Goal: Information Seeking & Learning: Find specific fact

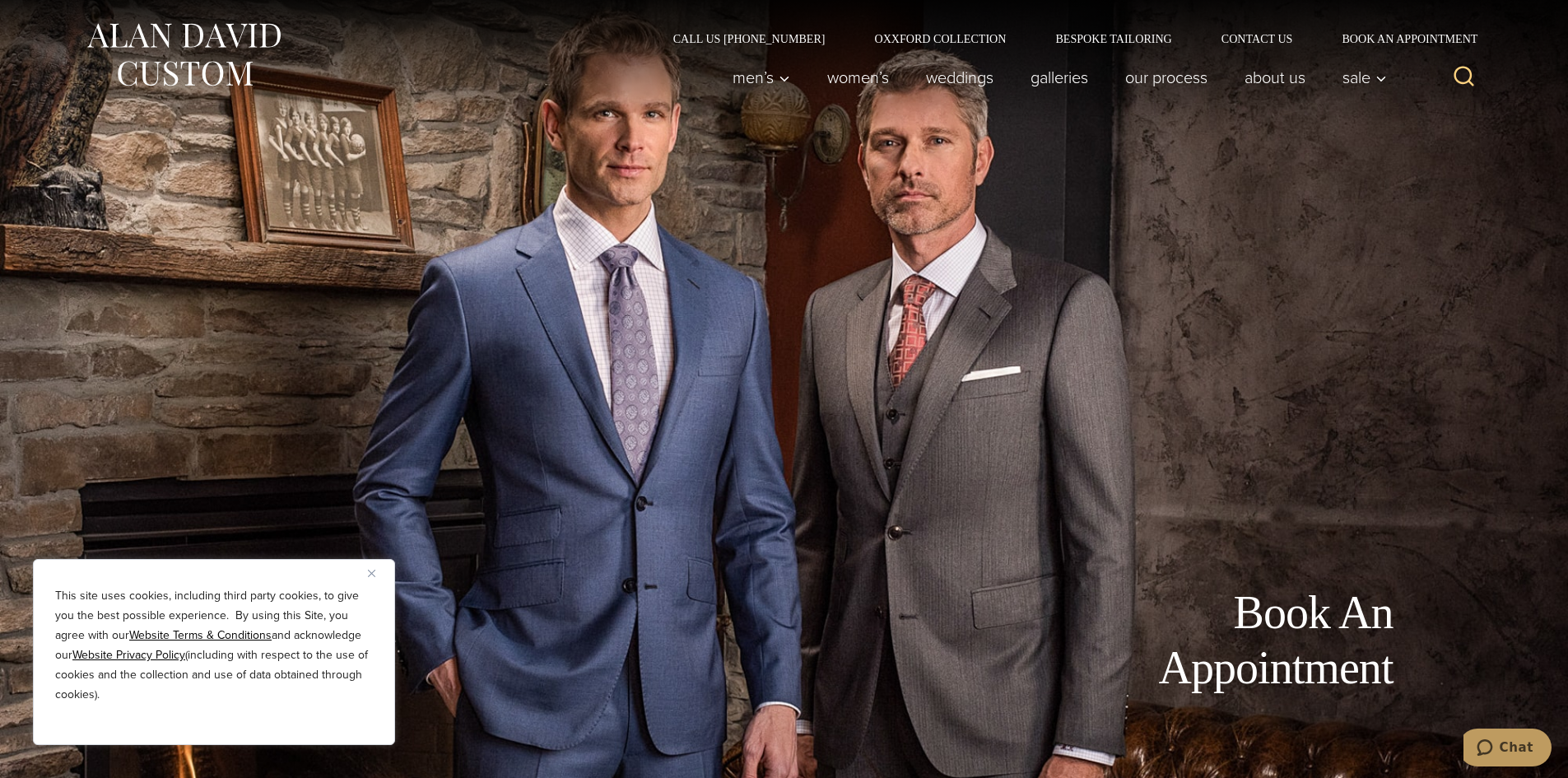
click at [1470, 79] on icon "View Search Form" at bounding box center [1464, 76] width 20 height 20
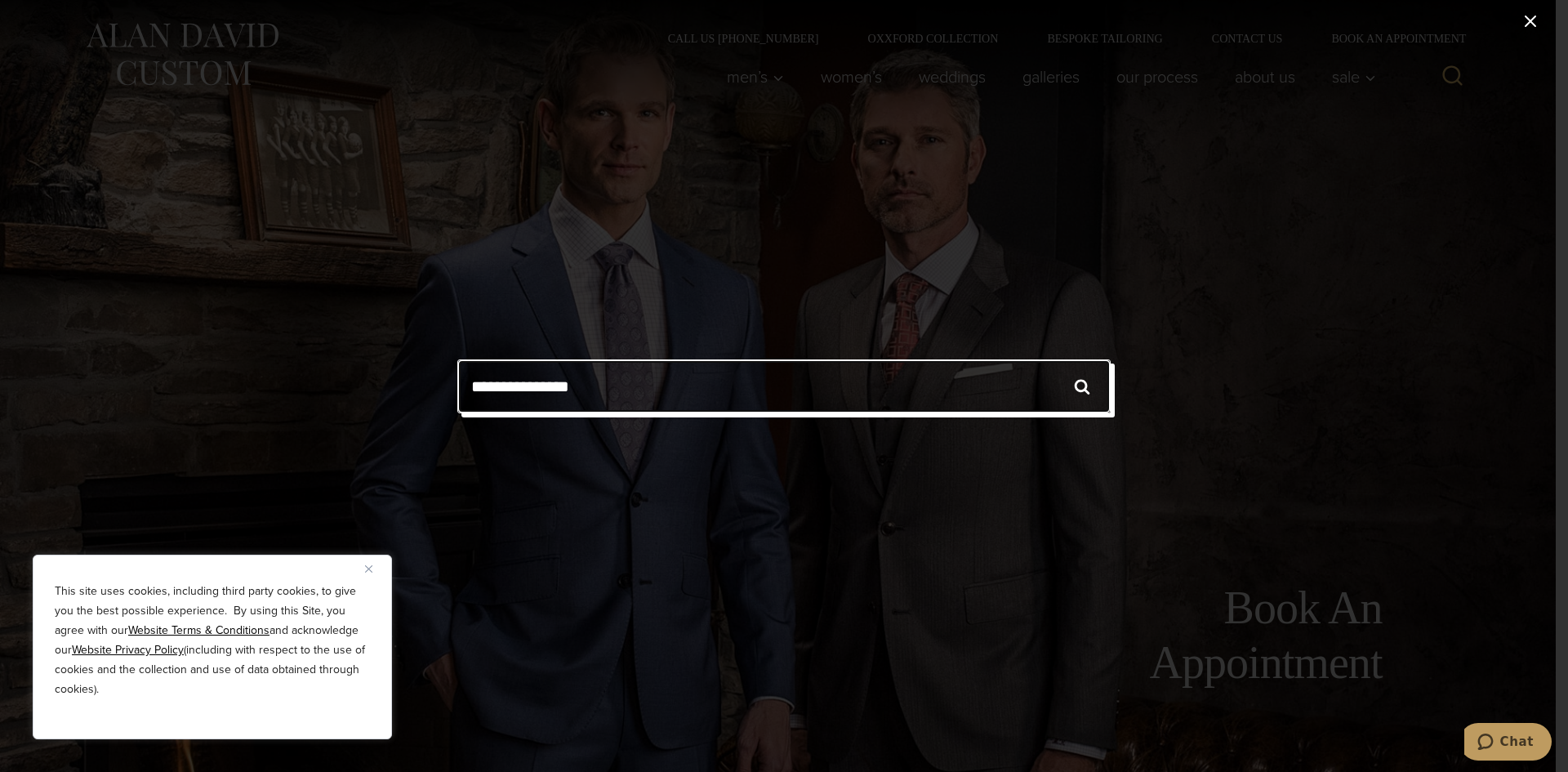
type input "**********"
click at [1053, 359] on input "******" at bounding box center [1082, 386] width 57 height 54
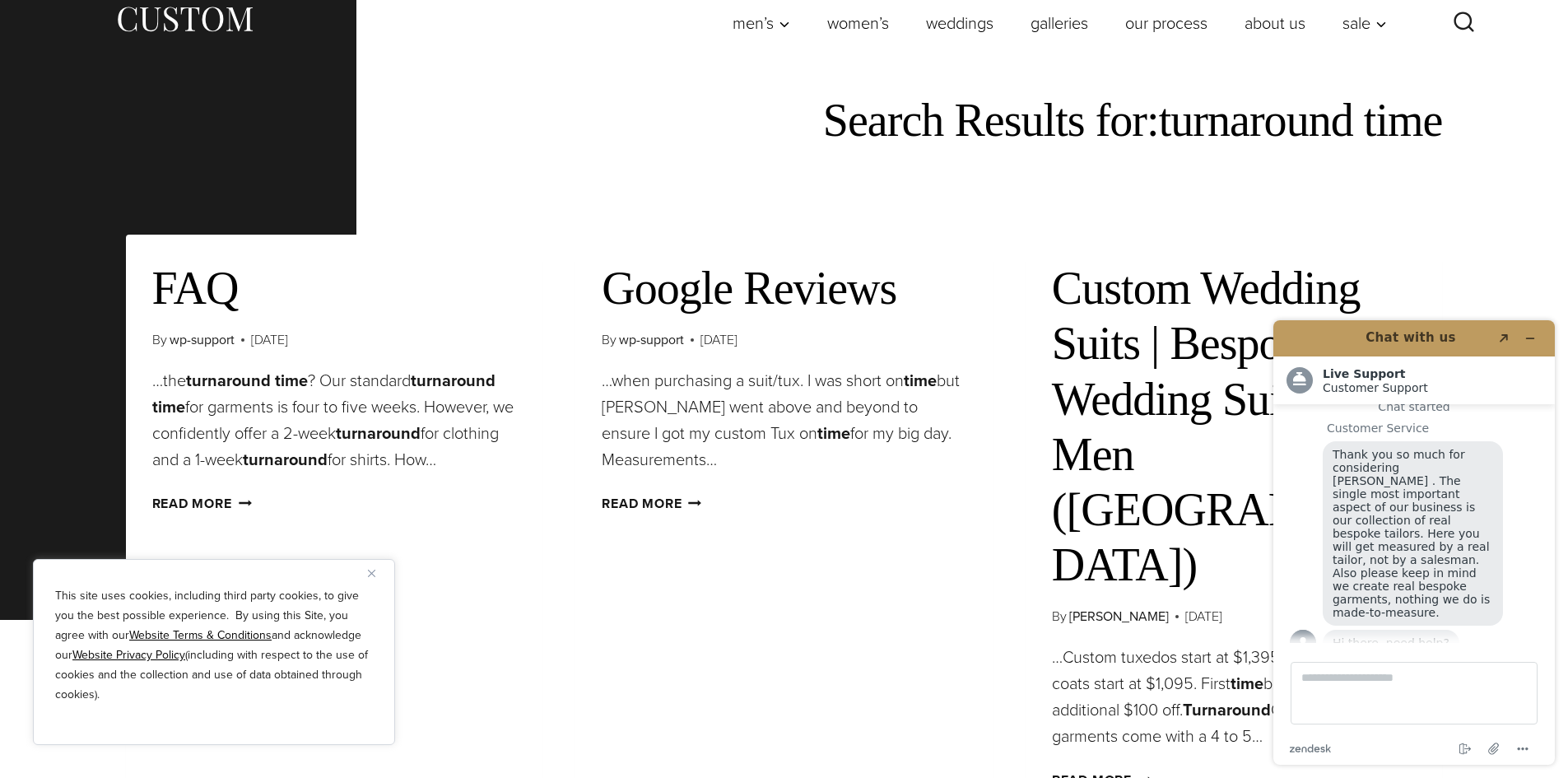
scroll to position [82, 0]
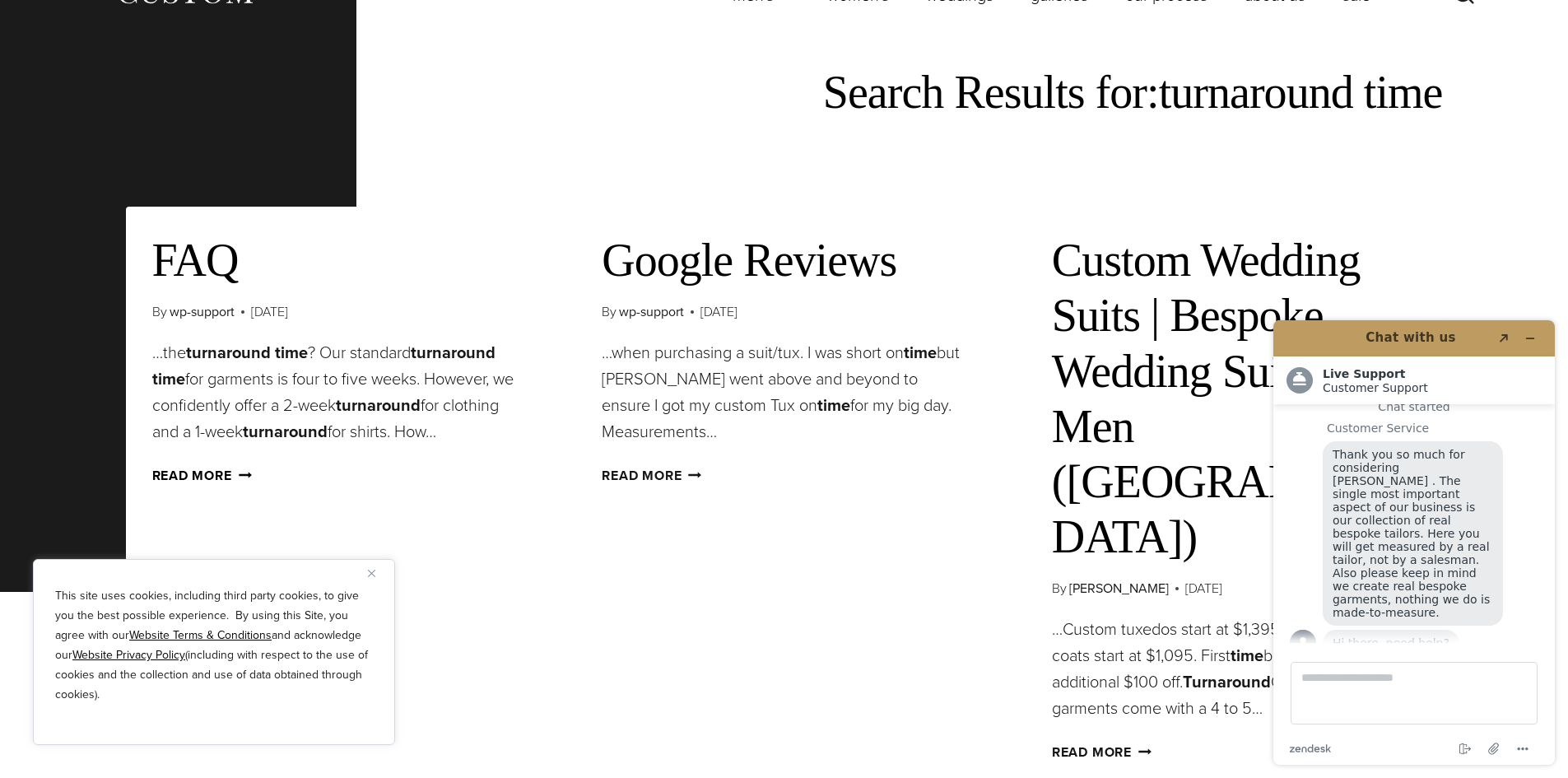
click at [197, 480] on link "Read More FAQ Continue" at bounding box center [201, 476] width 99 height 19
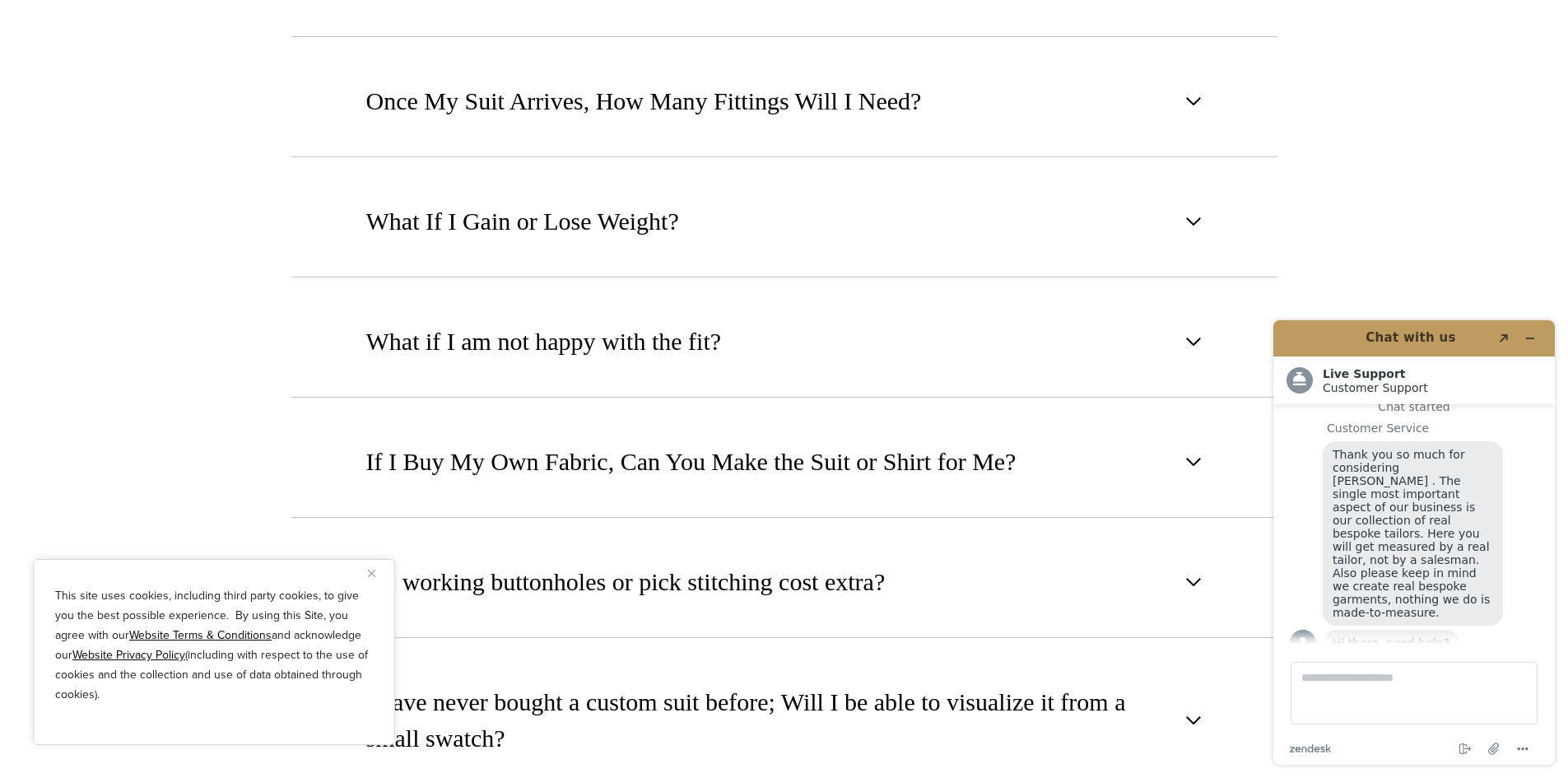
scroll to position [972, 0]
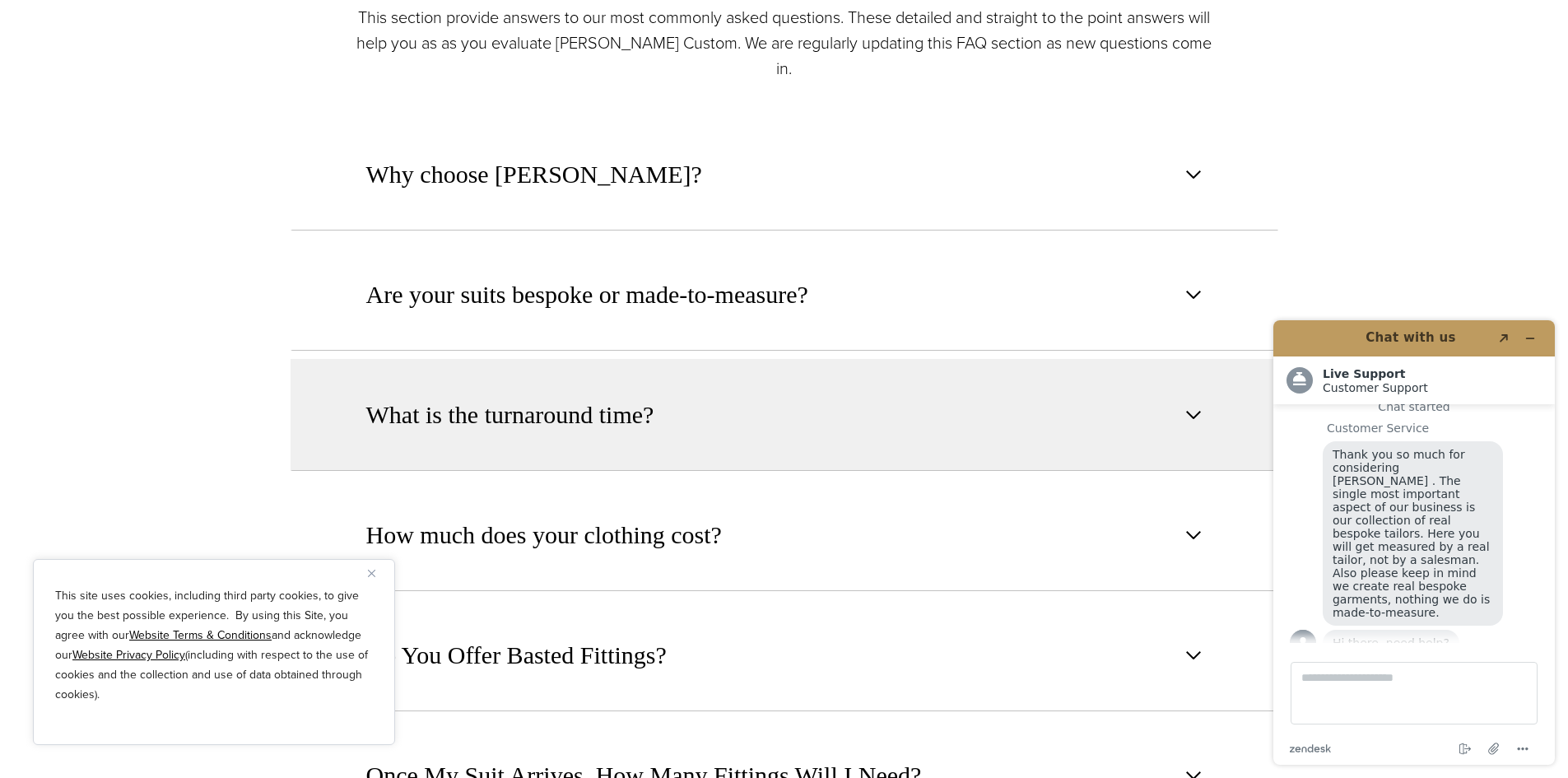
click at [446, 397] on span "What is the turnaround time?" at bounding box center [510, 414] width 288 height 37
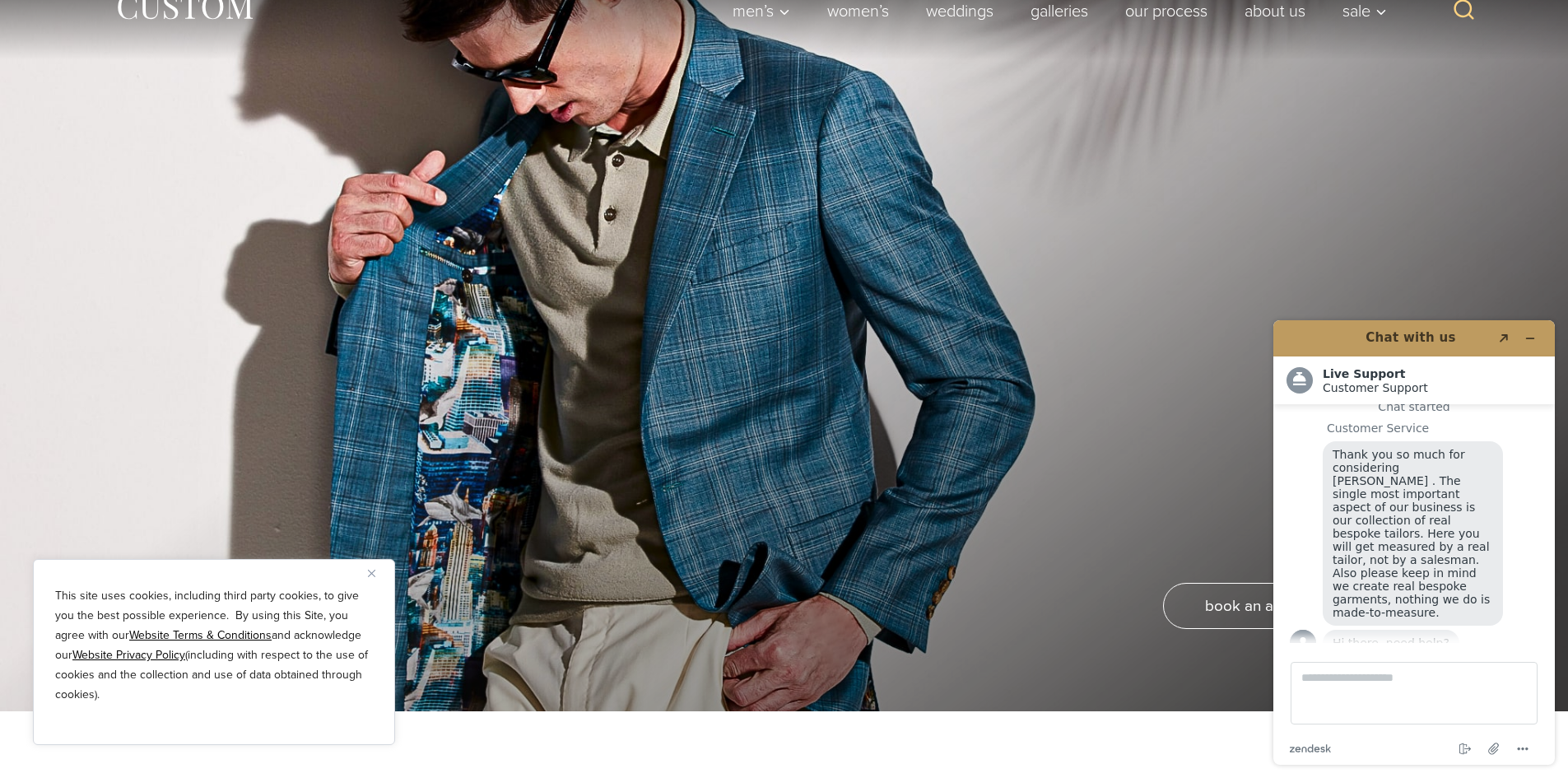
scroll to position [0, 0]
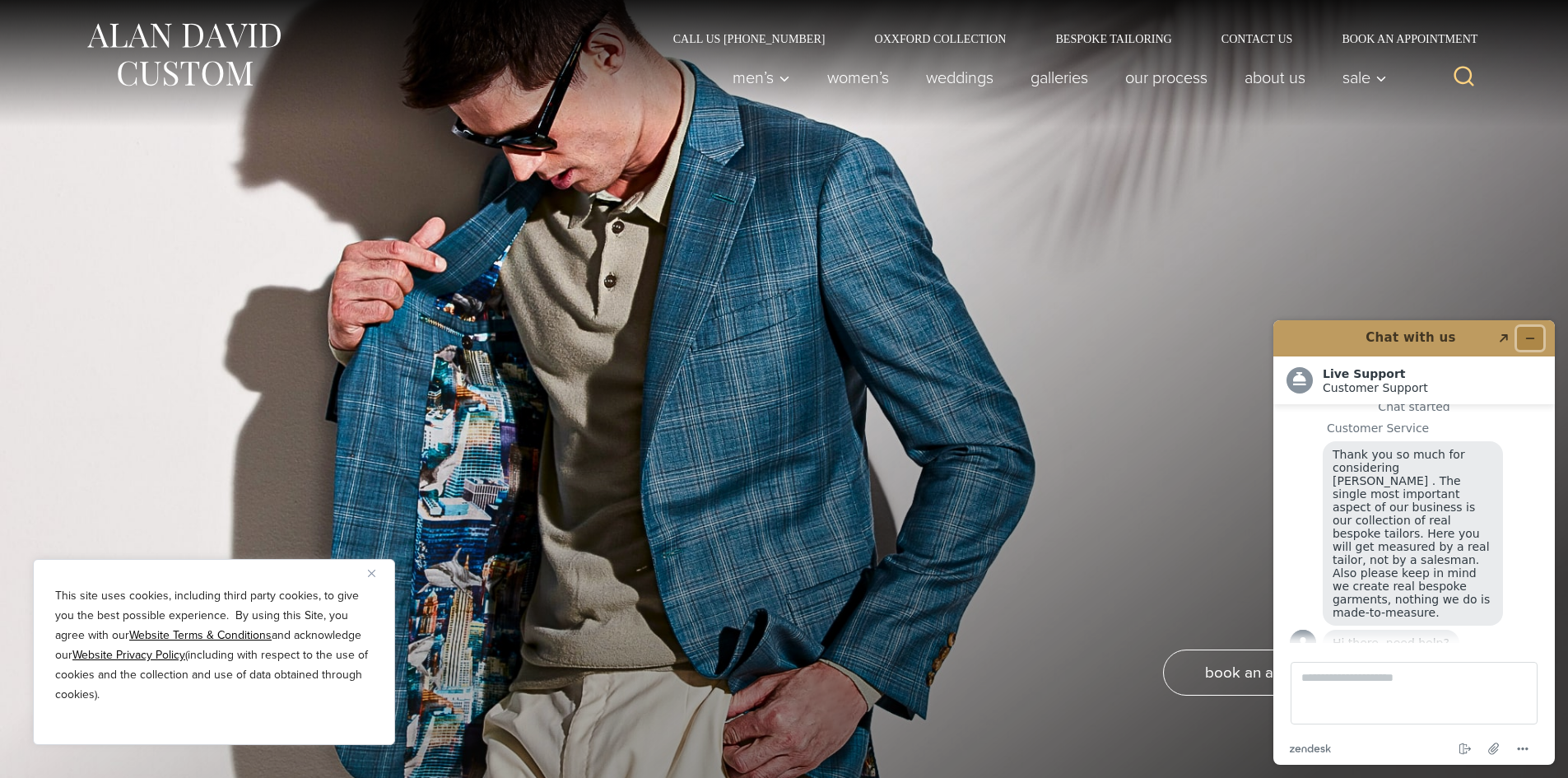
click at [1532, 338] on icon "Minimize widget" at bounding box center [1531, 338] width 8 height 0
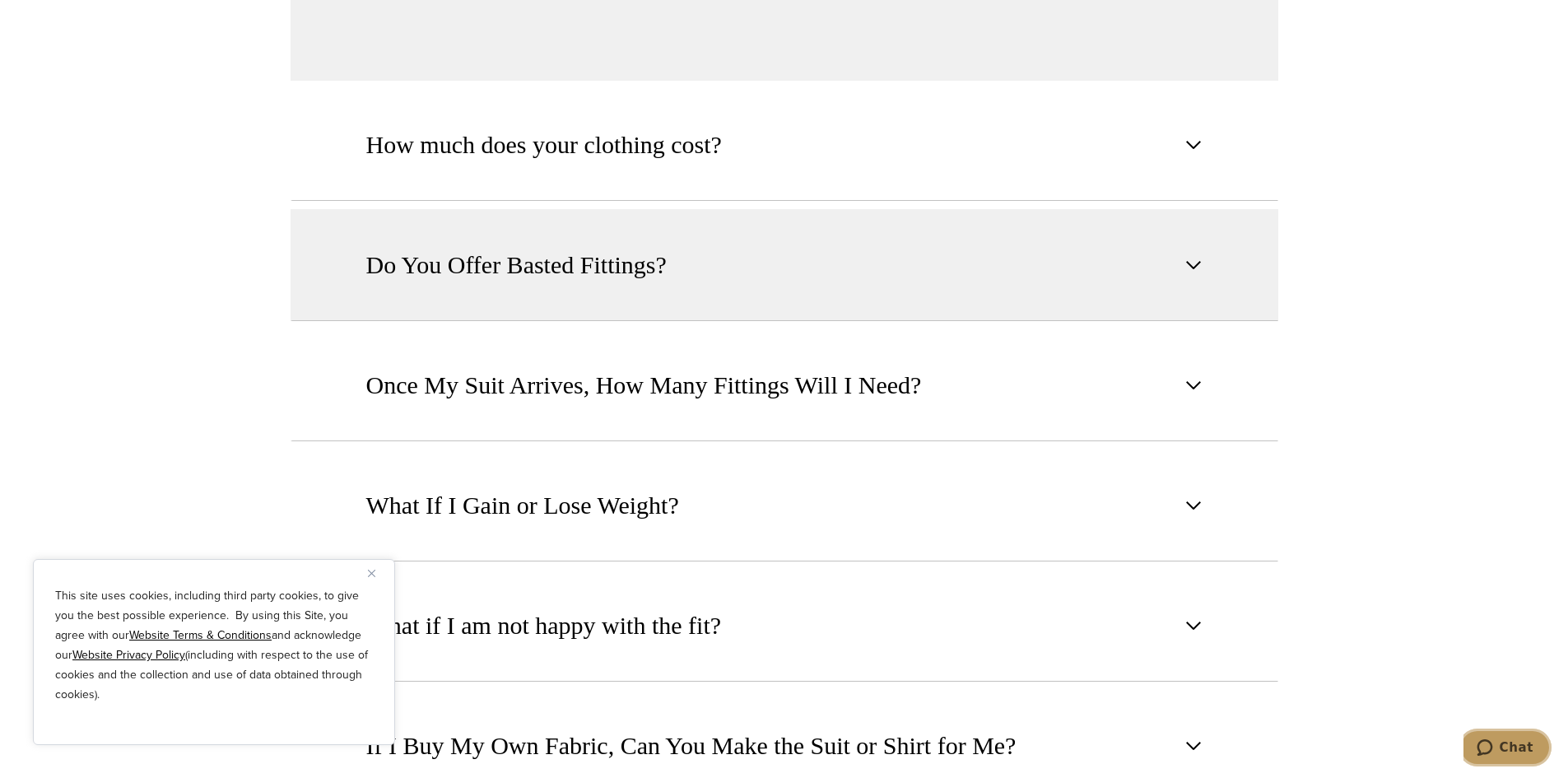
scroll to position [1728, 0]
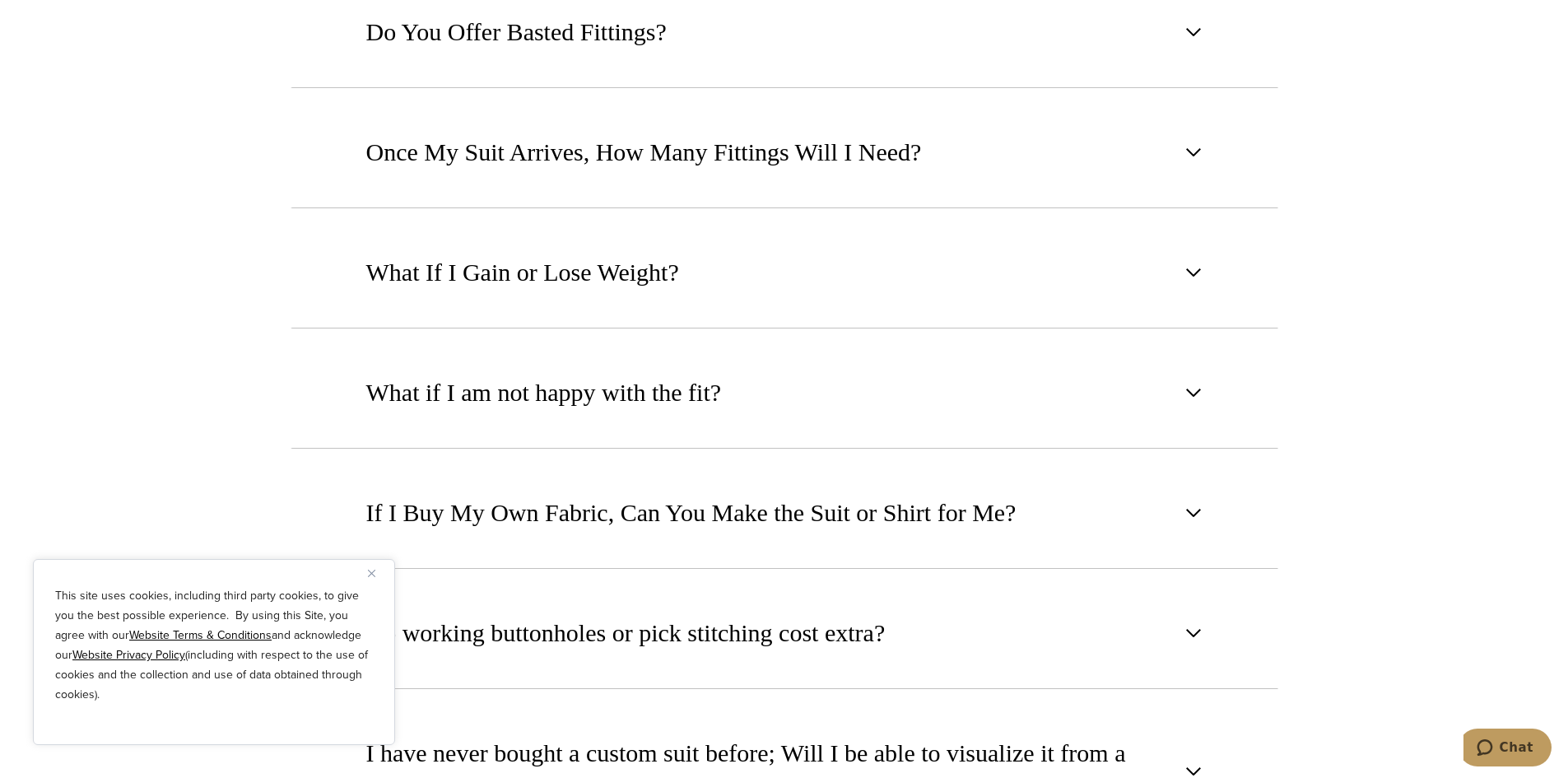
click at [371, 578] on button "Close" at bounding box center [377, 572] width 20 height 20
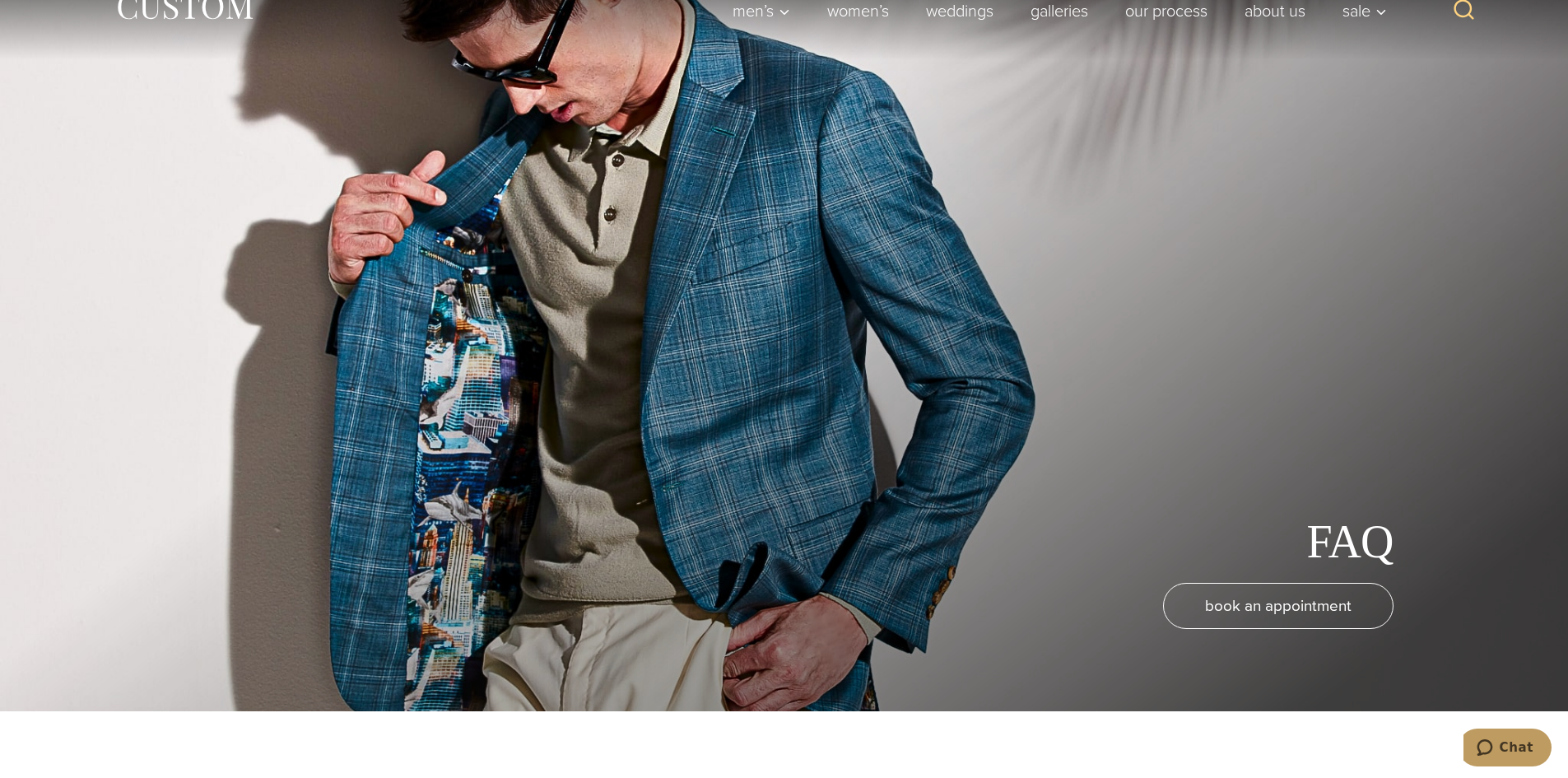
scroll to position [0, 0]
